Goal: Book appointment/travel/reservation

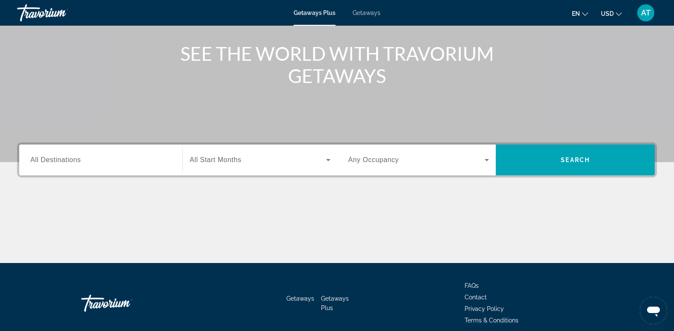
scroll to position [95, 0]
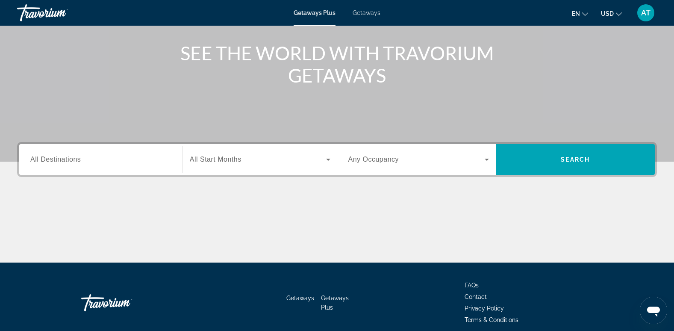
click at [66, 160] on span "All Destinations" at bounding box center [55, 159] width 50 height 7
click at [66, 160] on input "Destination All Destinations" at bounding box center [100, 160] width 141 height 10
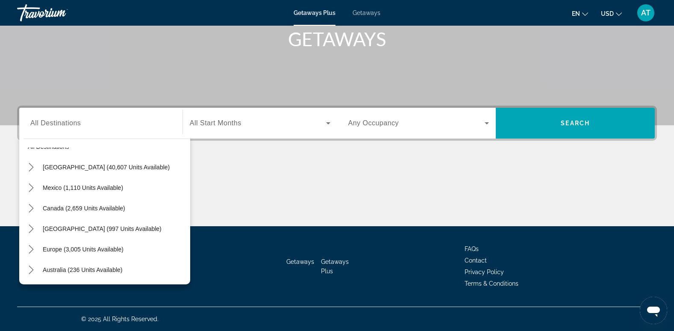
scroll to position [0, 0]
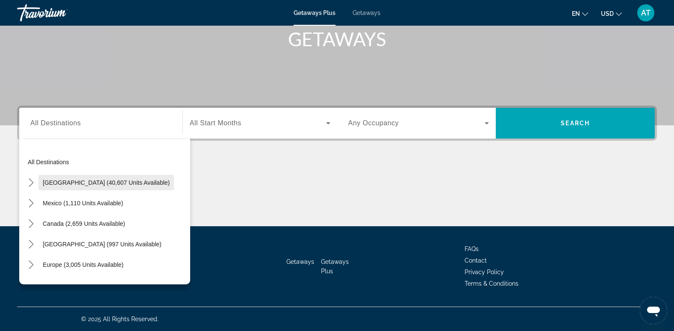
click at [116, 178] on span "Select destination: United States (40,607 units available)" at bounding box center [106, 182] width 136 height 21
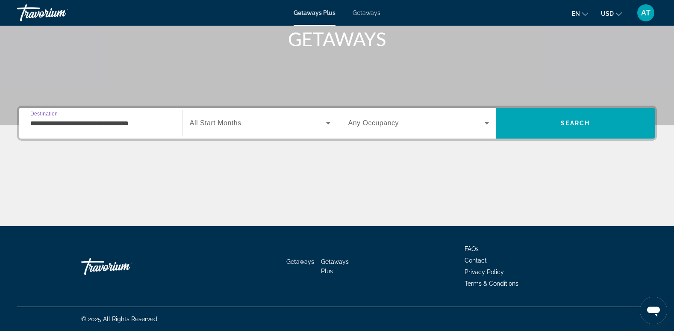
click at [86, 121] on input "**********" at bounding box center [100, 123] width 141 height 10
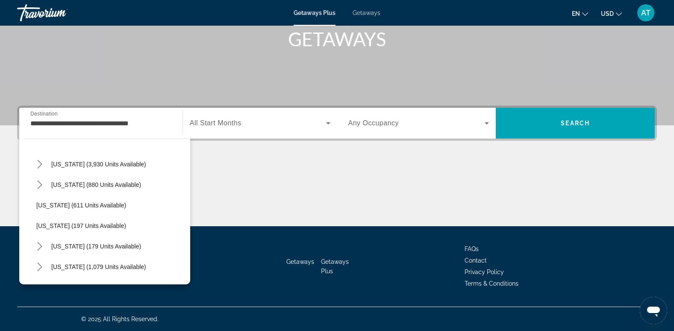
scroll to position [426, 0]
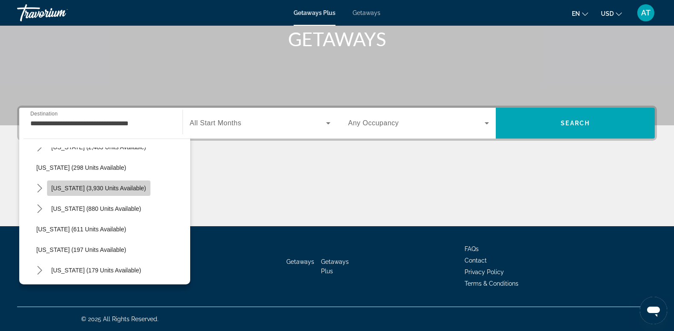
click at [103, 189] on span "[US_STATE] (3,930 units available)" at bounding box center [98, 188] width 95 height 7
type input "**********"
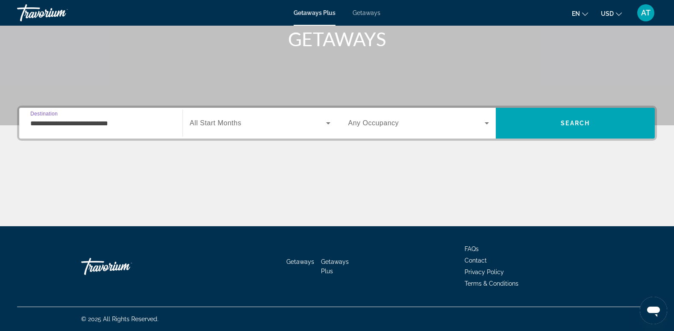
click at [326, 122] on icon "Search widget" at bounding box center [328, 123] width 4 height 2
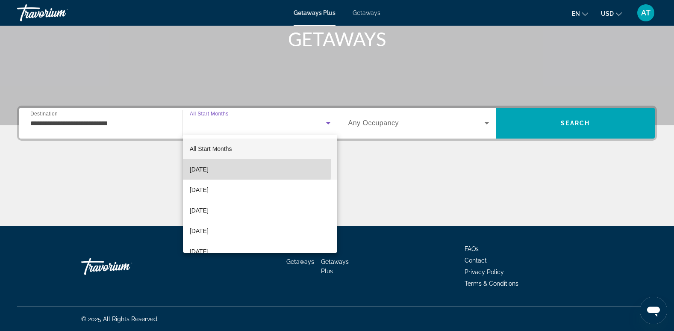
click at [209, 168] on span "[DATE]" at bounding box center [199, 169] width 19 height 10
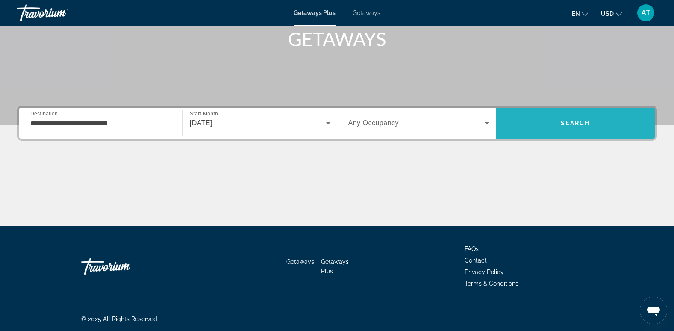
click at [571, 123] on span "Search" at bounding box center [575, 123] width 29 height 7
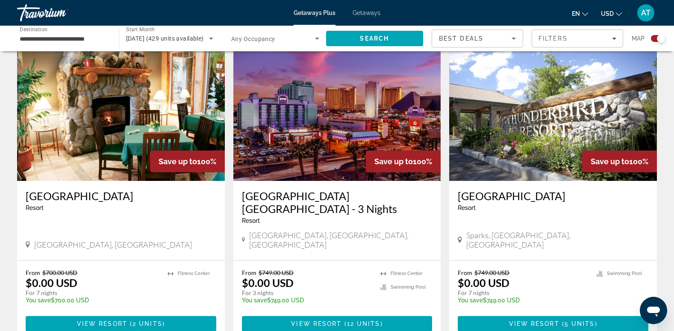
scroll to position [1193, 0]
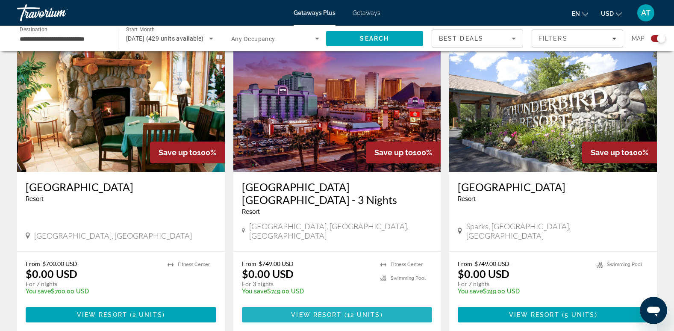
click at [336, 305] on span "Main content" at bounding box center [337, 315] width 191 height 21
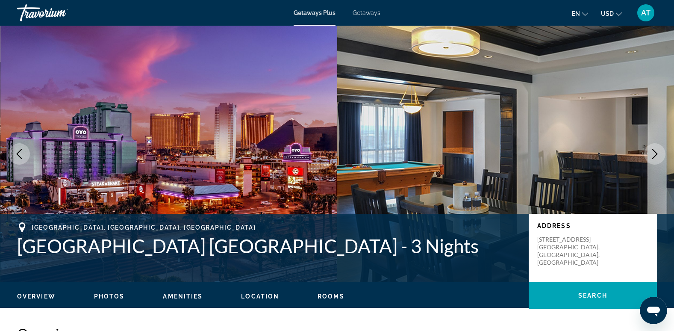
scroll to position [1002, 0]
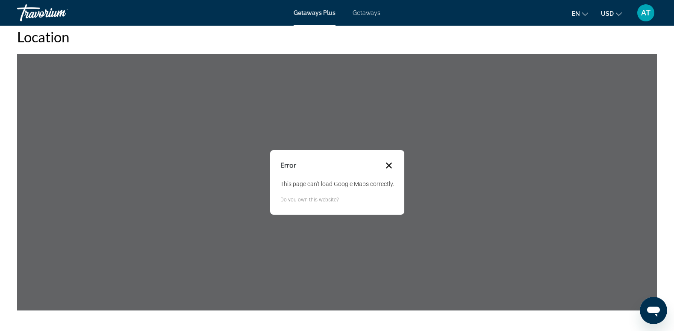
click at [387, 164] on button "Close dialog" at bounding box center [389, 165] width 10 height 10
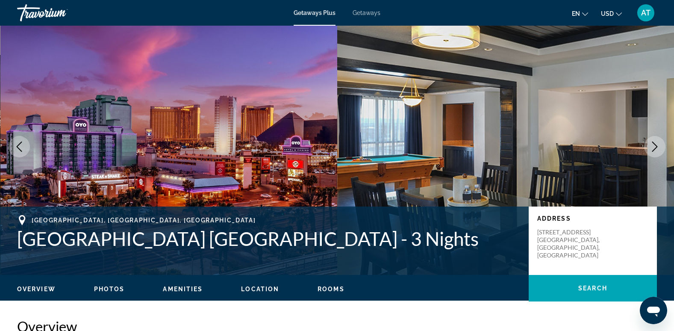
scroll to position [0, 0]
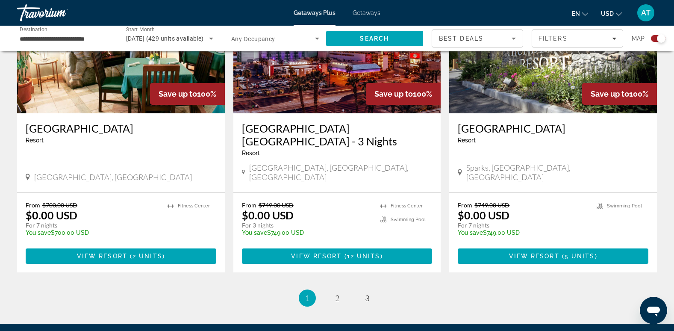
scroll to position [1261, 0]
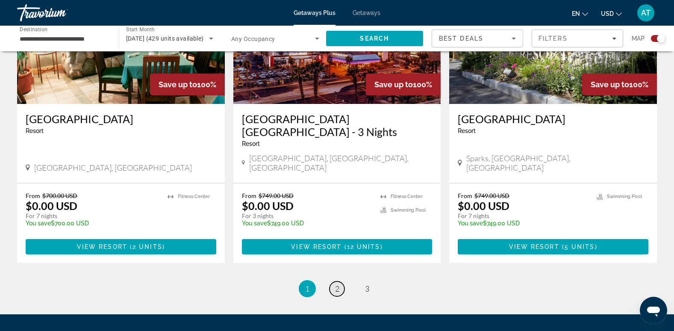
click at [337, 284] on span "2" at bounding box center [337, 288] width 4 height 9
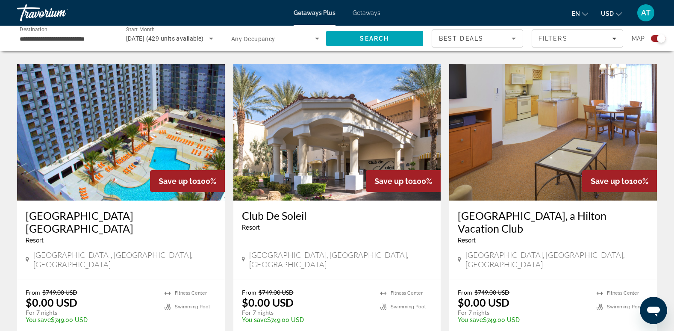
scroll to position [600, 0]
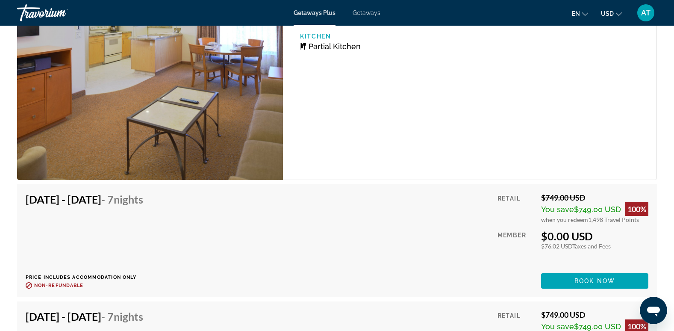
scroll to position [1605, 0]
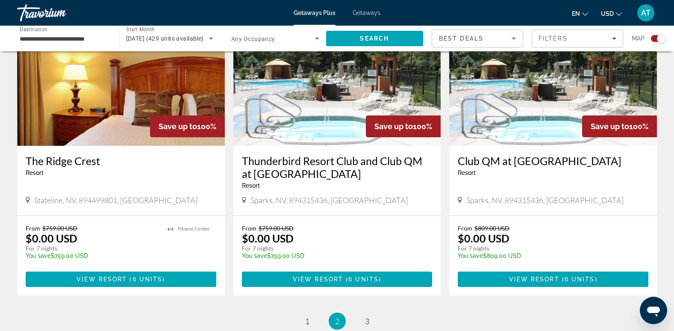
scroll to position [1281, 0]
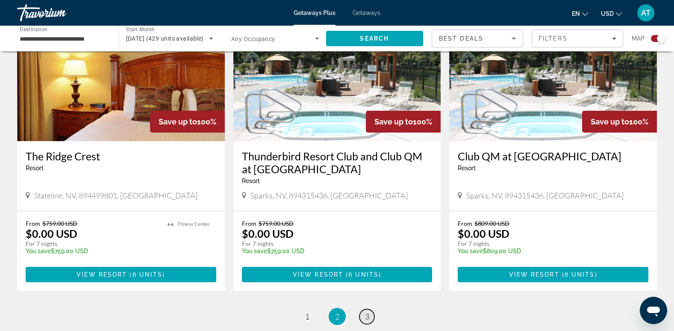
click at [369, 312] on span "3" at bounding box center [367, 316] width 4 height 9
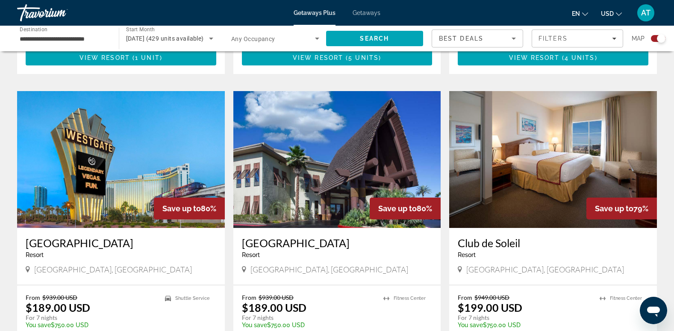
scroll to position [570, 0]
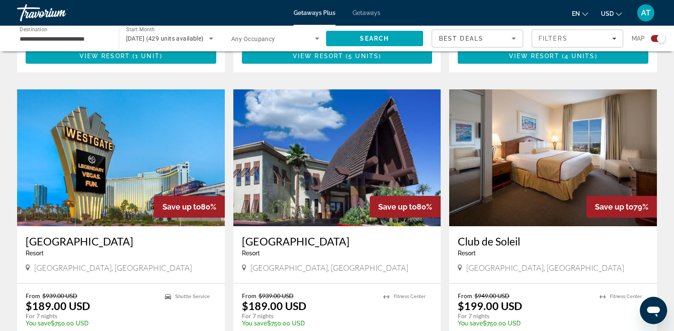
click at [356, 155] on img "Main content" at bounding box center [338, 157] width 208 height 137
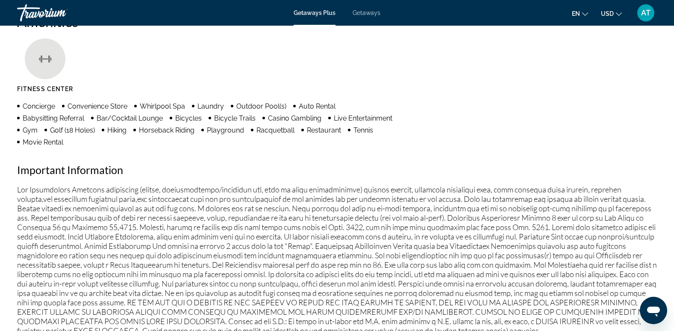
scroll to position [627, 0]
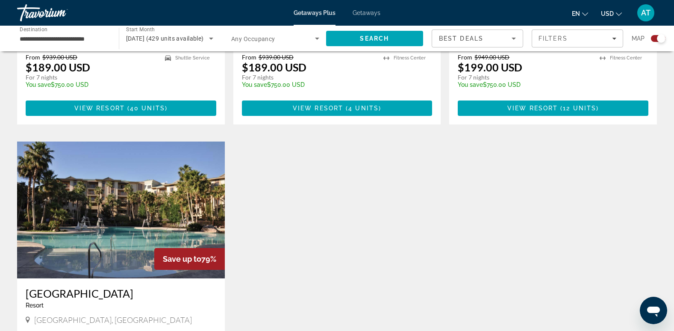
scroll to position [825, 0]
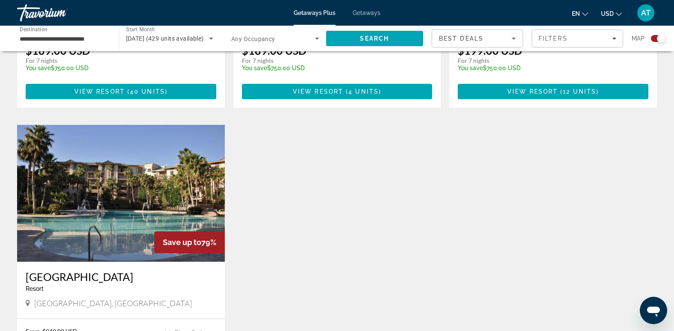
click at [135, 178] on img "Main content" at bounding box center [121, 193] width 208 height 137
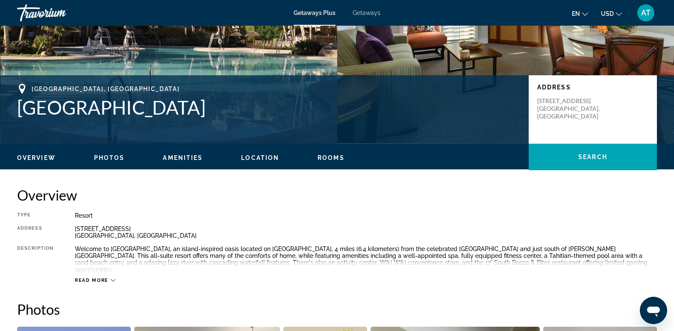
scroll to position [112, 0]
